Goal: Transaction & Acquisition: Purchase product/service

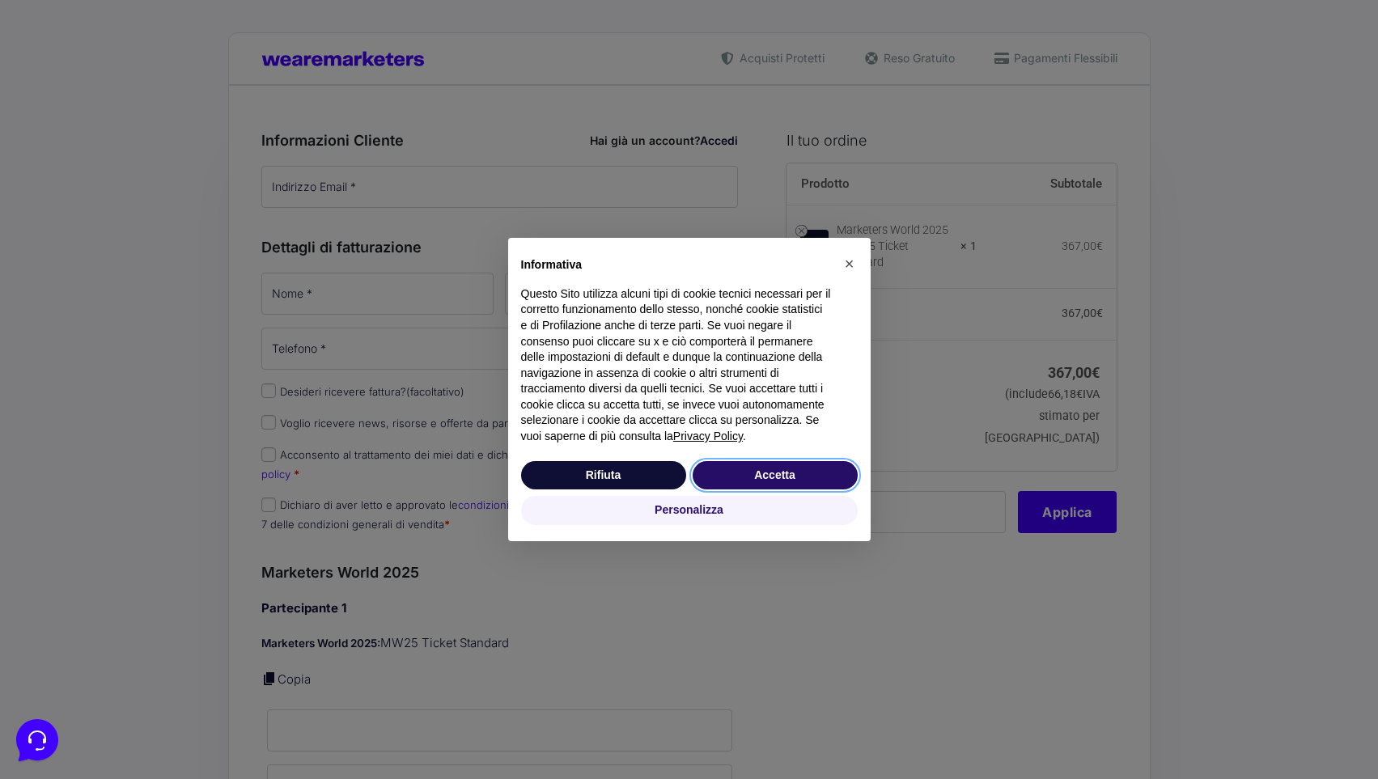
click at [739, 481] on button "Accetta" at bounding box center [775, 475] width 165 height 29
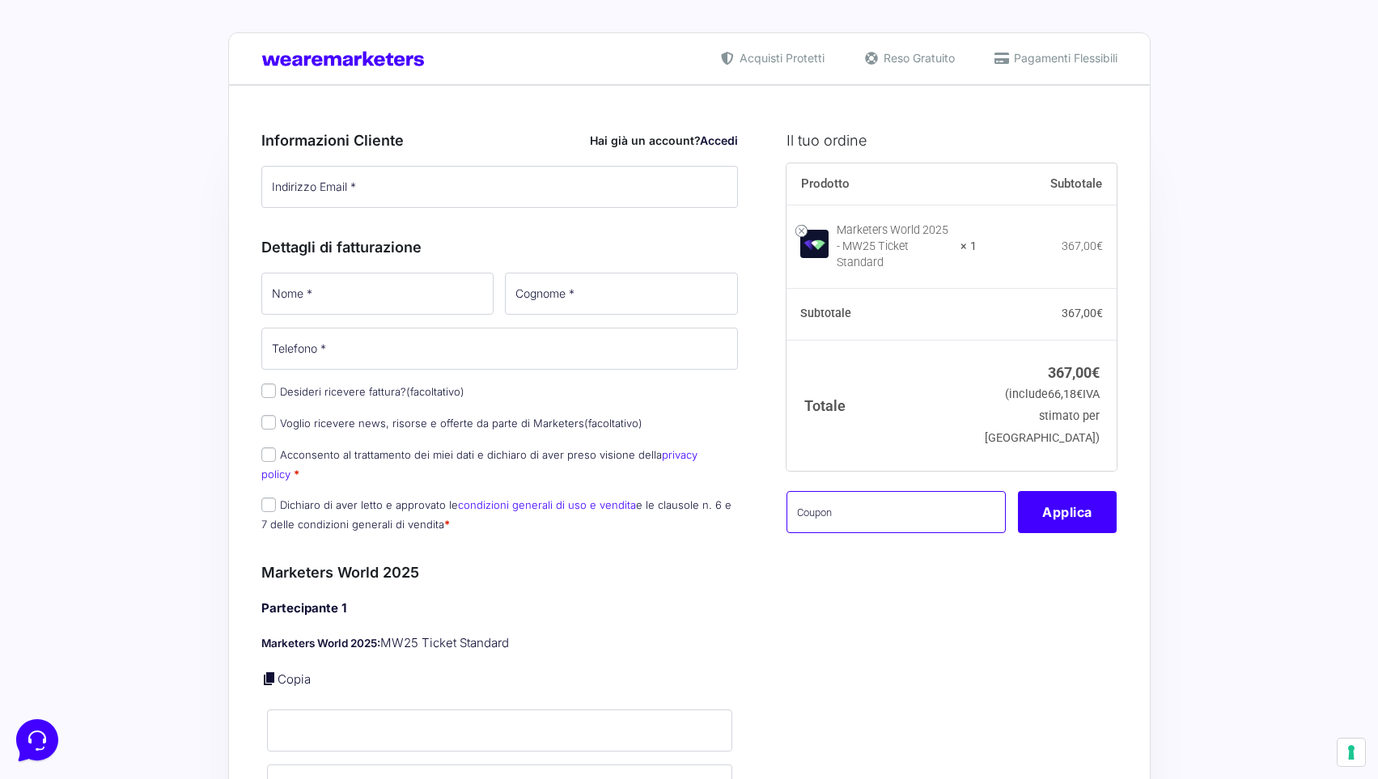
drag, startPoint x: 828, startPoint y: 500, endPoint x: 809, endPoint y: 503, distance: 19.6
click at [828, 500] on input "text" at bounding box center [896, 512] width 219 height 42
click at [809, 499] on input "text" at bounding box center [896, 512] width 219 height 42
type input "MARICAMW25"
click at [1079, 514] on button "Applica" at bounding box center [1067, 512] width 99 height 42
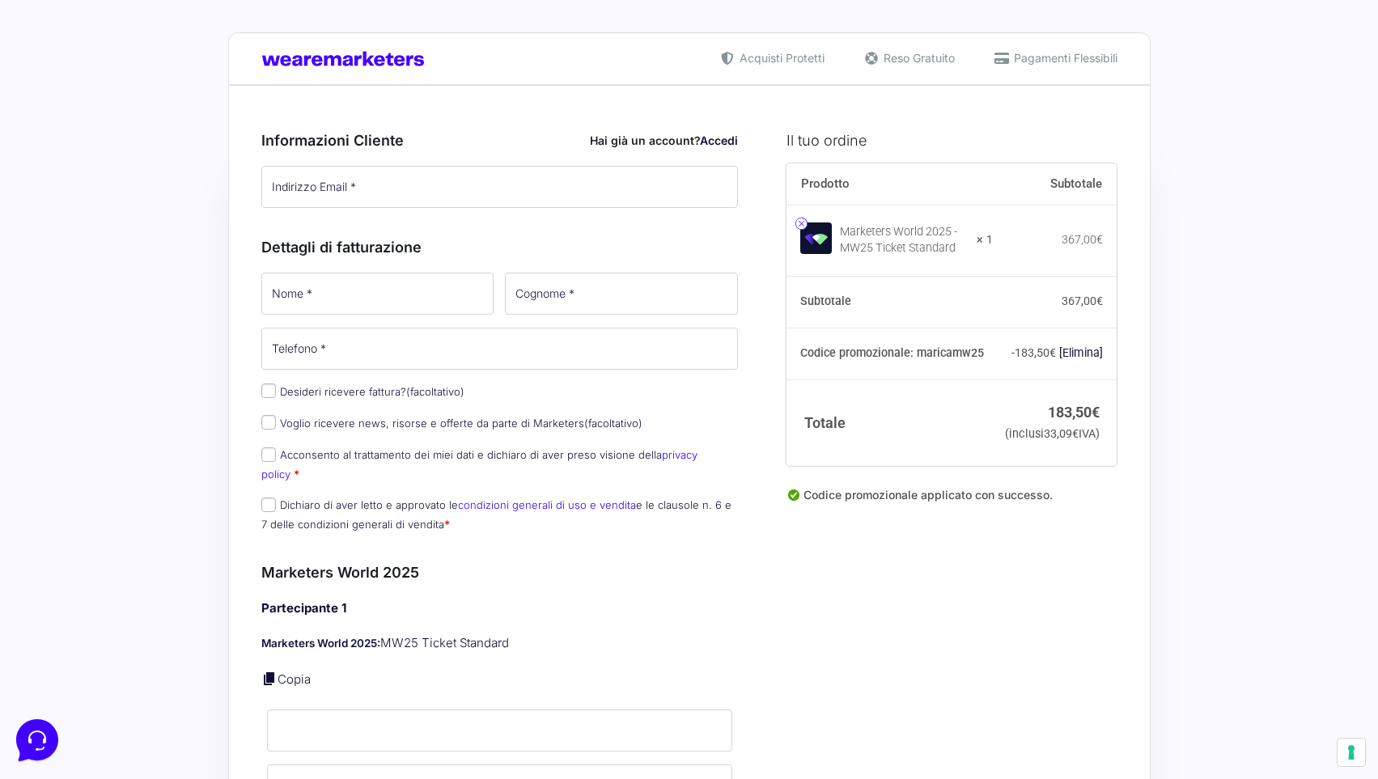
click at [801, 227] on link at bounding box center [802, 224] width 12 height 12
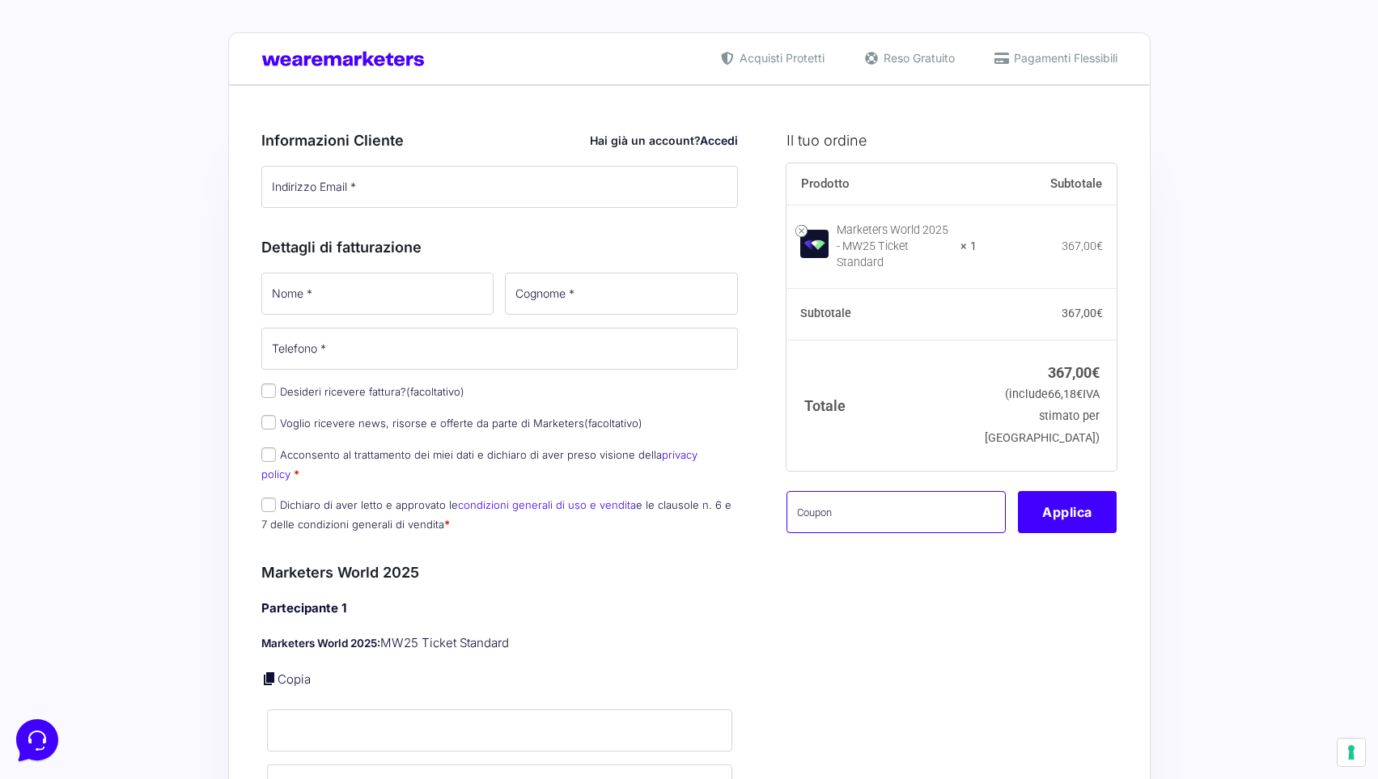
click at [816, 492] on input "text" at bounding box center [896, 512] width 219 height 42
